Goal: Task Accomplishment & Management: Manage account settings

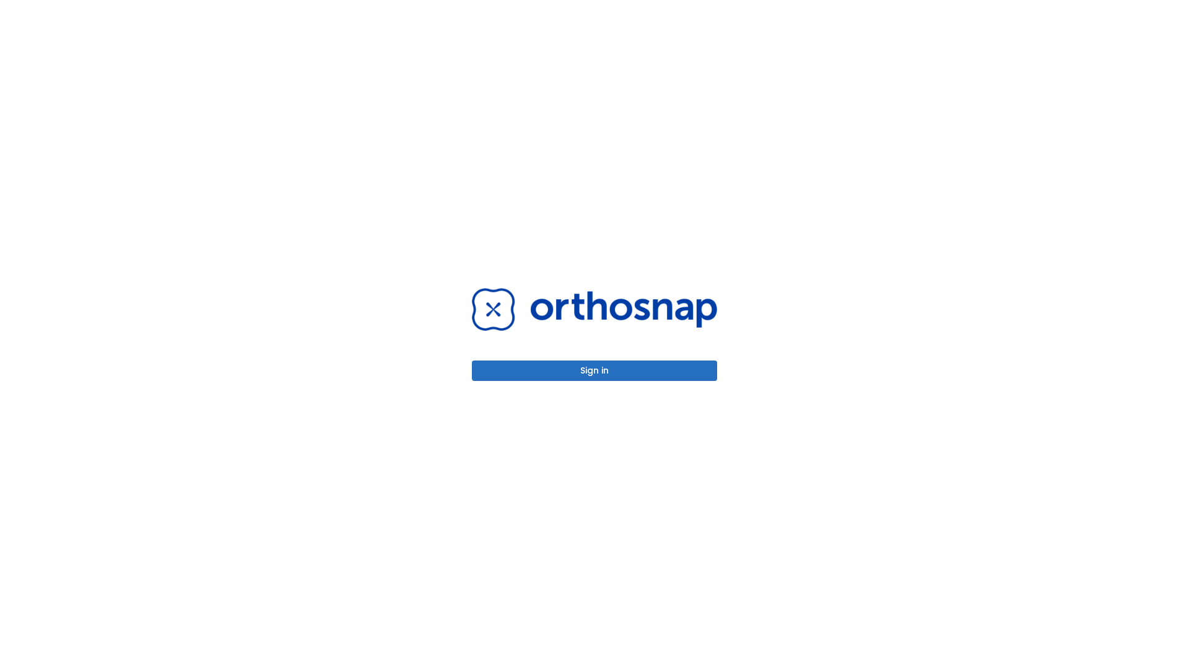
click at [594, 370] on button "Sign in" at bounding box center [594, 370] width 245 height 20
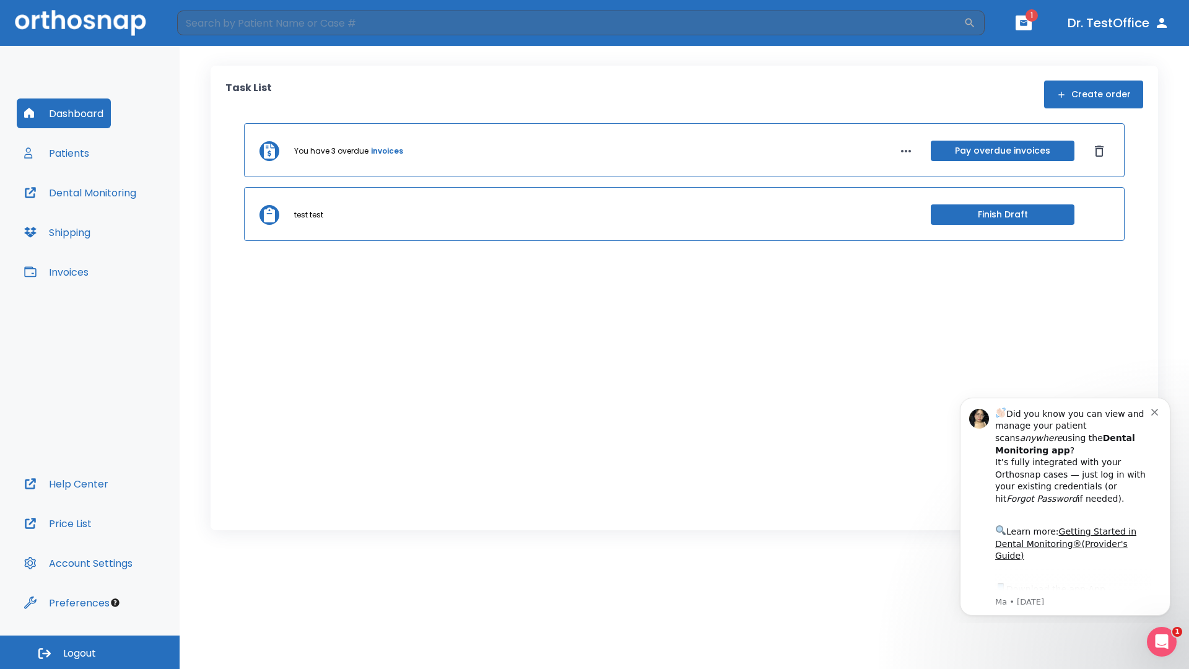
click at [90, 652] on span "Logout" at bounding box center [79, 653] width 33 height 14
